Goal: Task Accomplishment & Management: Use online tool/utility

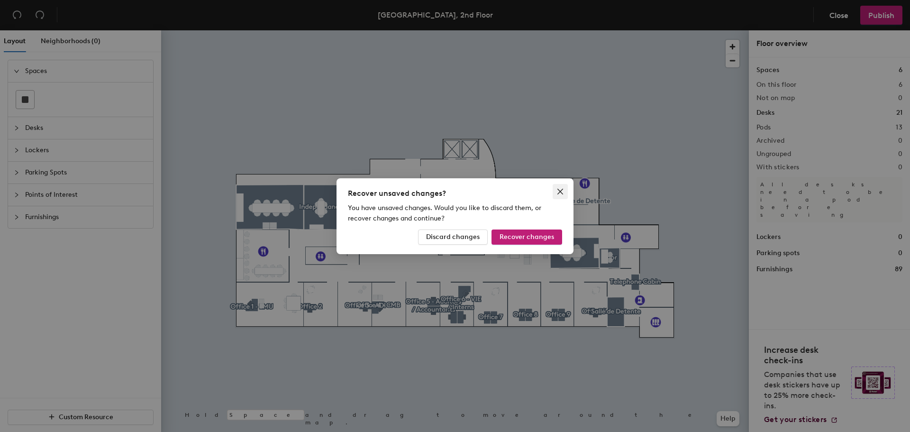
click at [561, 190] on icon "close" at bounding box center [560, 191] width 6 height 6
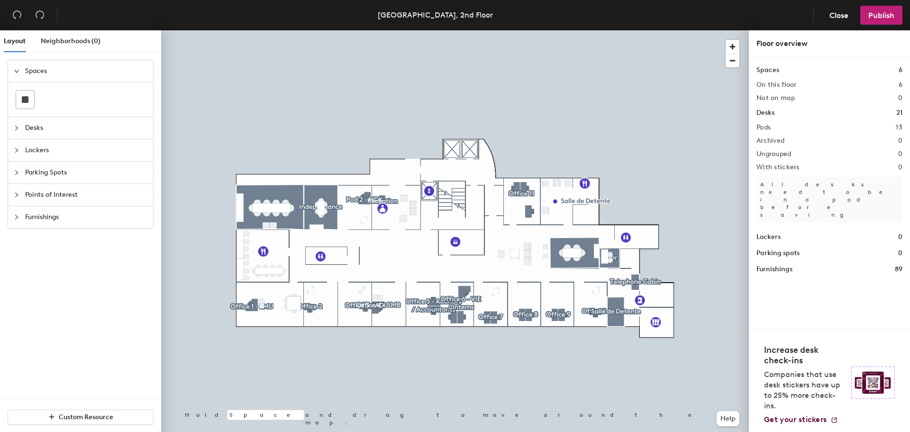
click at [314, 30] on div at bounding box center [455, 30] width 588 height 0
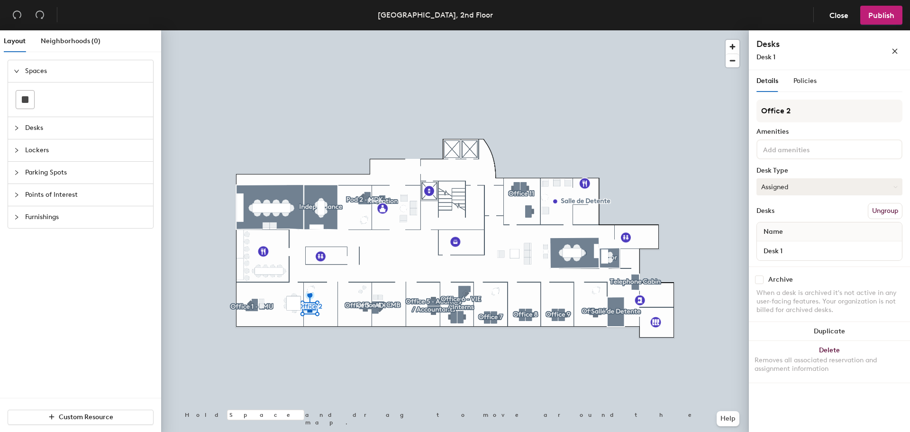
click at [894, 185] on icon at bounding box center [895, 187] width 4 height 4
click at [803, 80] on span "Policies" at bounding box center [804, 81] width 23 height 8
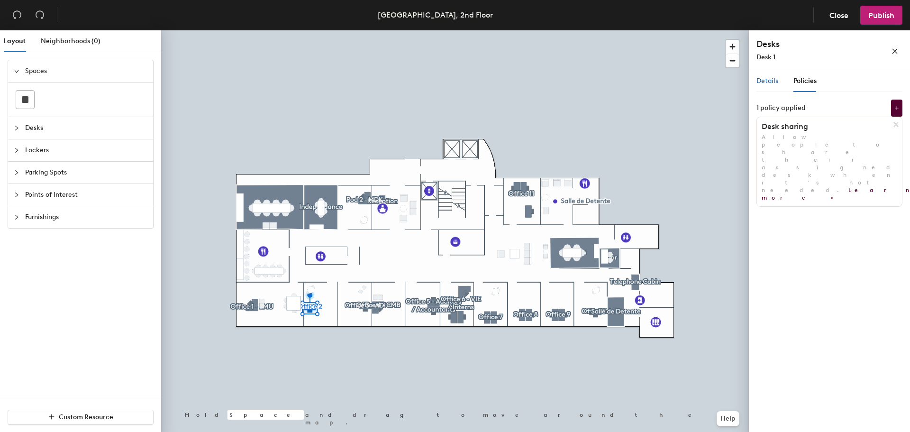
click at [767, 80] on span "Details" at bounding box center [767, 81] width 22 height 8
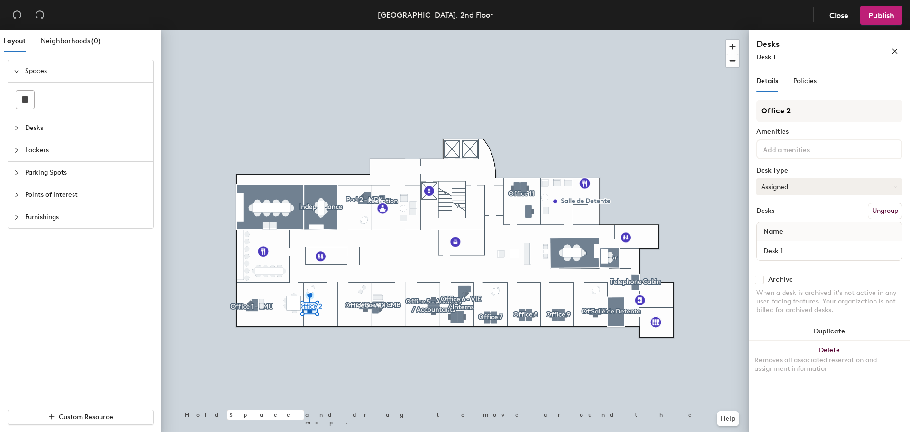
click at [806, 187] on button "Assigned" at bounding box center [829, 186] width 146 height 17
click at [769, 228] on div "Hot" at bounding box center [804, 230] width 95 height 14
click at [884, 15] on span "Publish" at bounding box center [881, 15] width 26 height 9
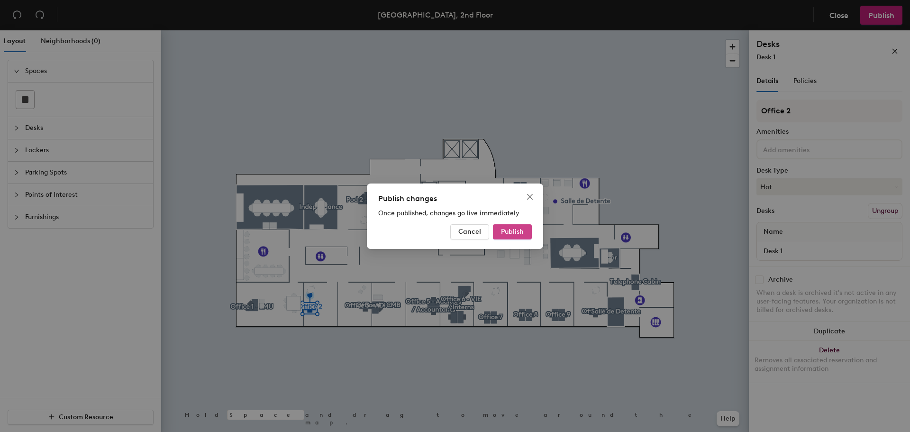
click at [508, 228] on span "Publish" at bounding box center [512, 231] width 23 height 8
